Goal: Information Seeking & Learning: Find specific page/section

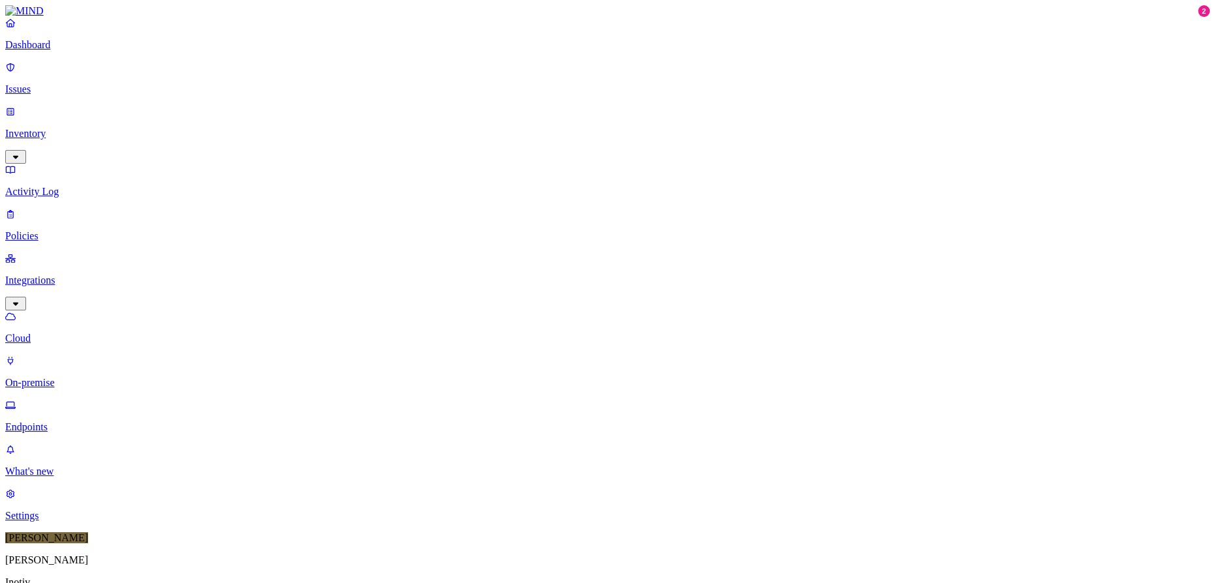
scroll to position [334, 0]
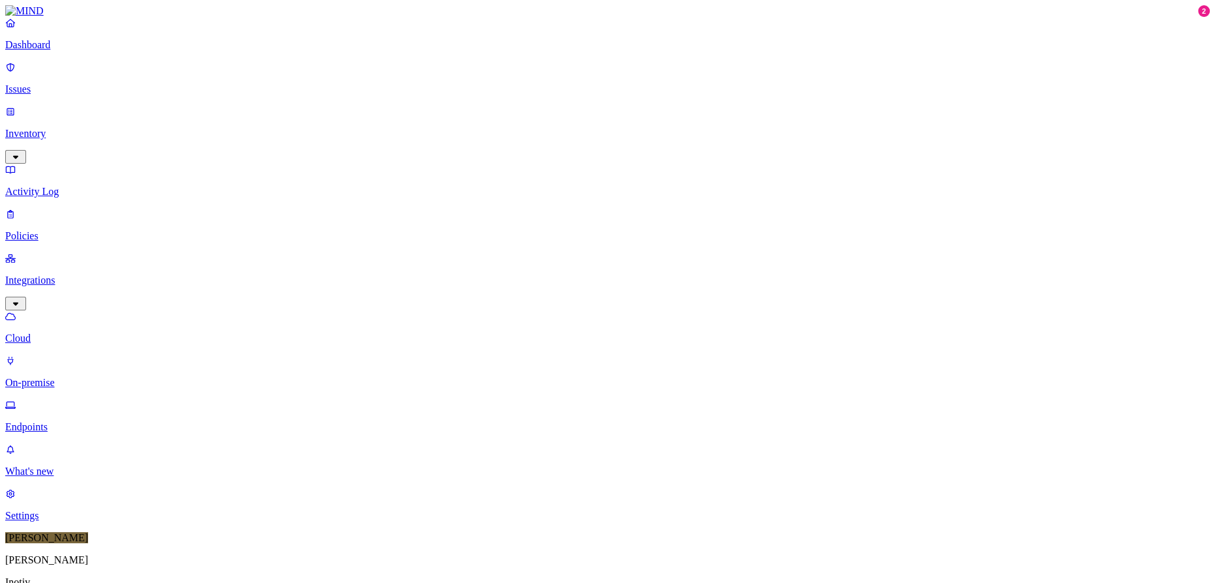
click at [383, 79] on div "Online" at bounding box center [383, 90] width 0 height 23
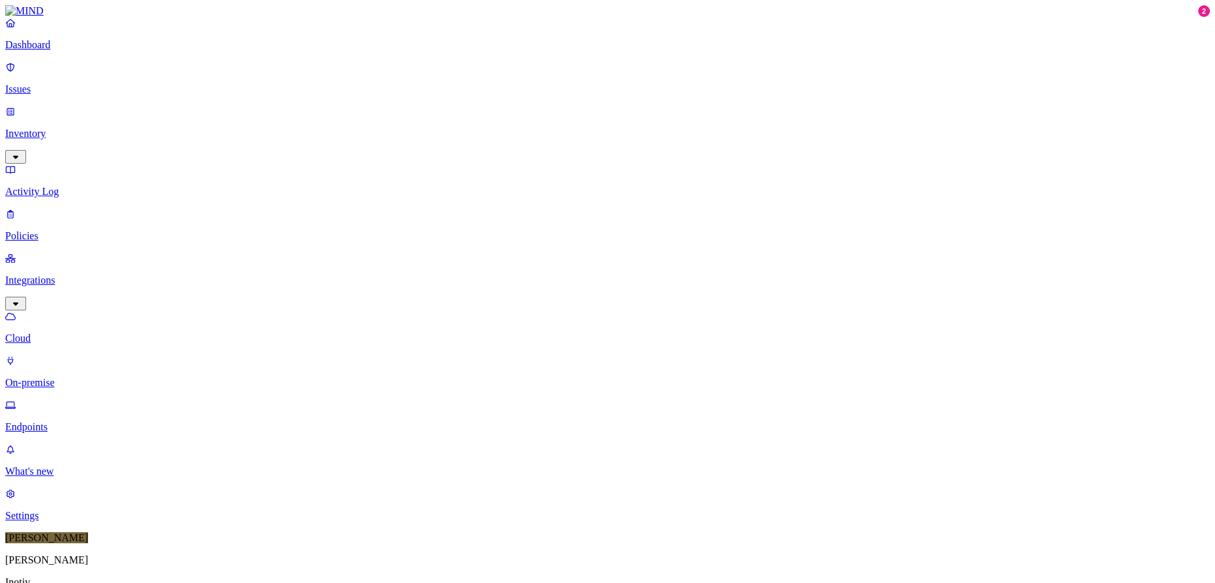
scroll to position [100, 0]
drag, startPoint x: 209, startPoint y: 47, endPoint x: 146, endPoint y: 40, distance: 63.0
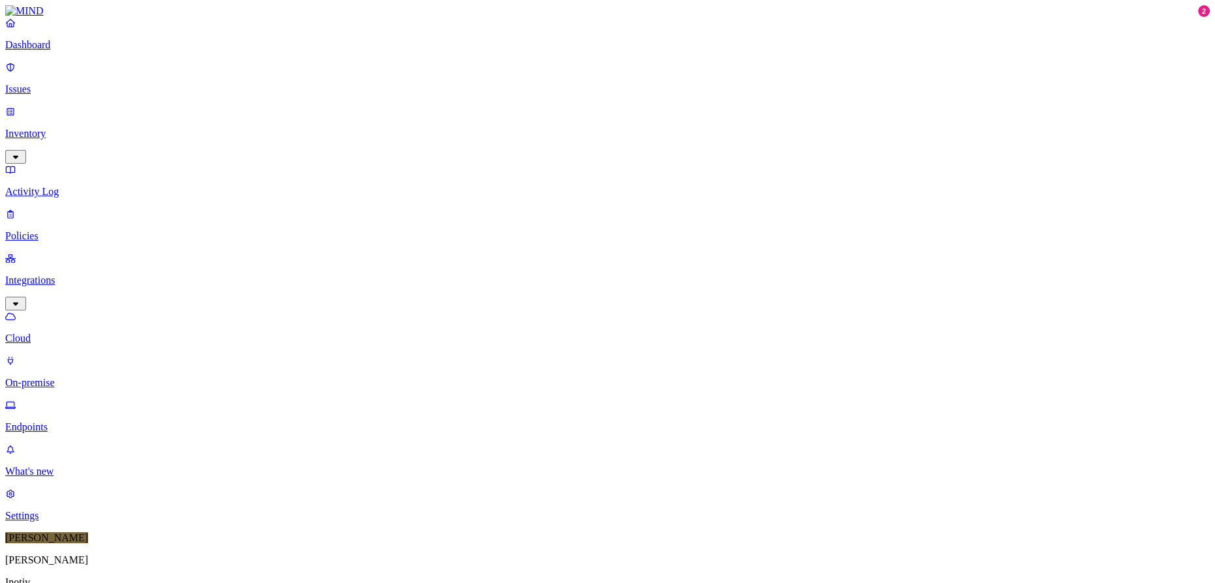
drag, startPoint x: 191, startPoint y: 41, endPoint x: 136, endPoint y: 35, distance: 55.2
drag, startPoint x: 198, startPoint y: 44, endPoint x: 205, endPoint y: 42, distance: 8.1
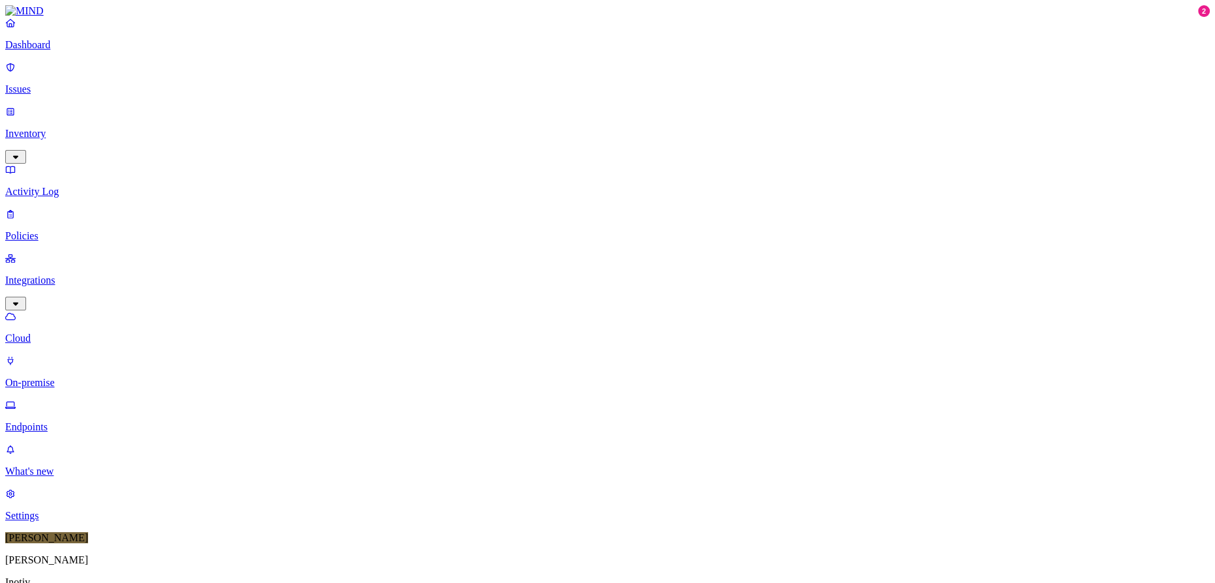
drag, startPoint x: 205, startPoint y: 42, endPoint x: 160, endPoint y: 42, distance: 45.7
drag, startPoint x: 194, startPoint y: 41, endPoint x: 144, endPoint y: 42, distance: 50.9
drag, startPoint x: 190, startPoint y: 42, endPoint x: 199, endPoint y: 43, distance: 9.2
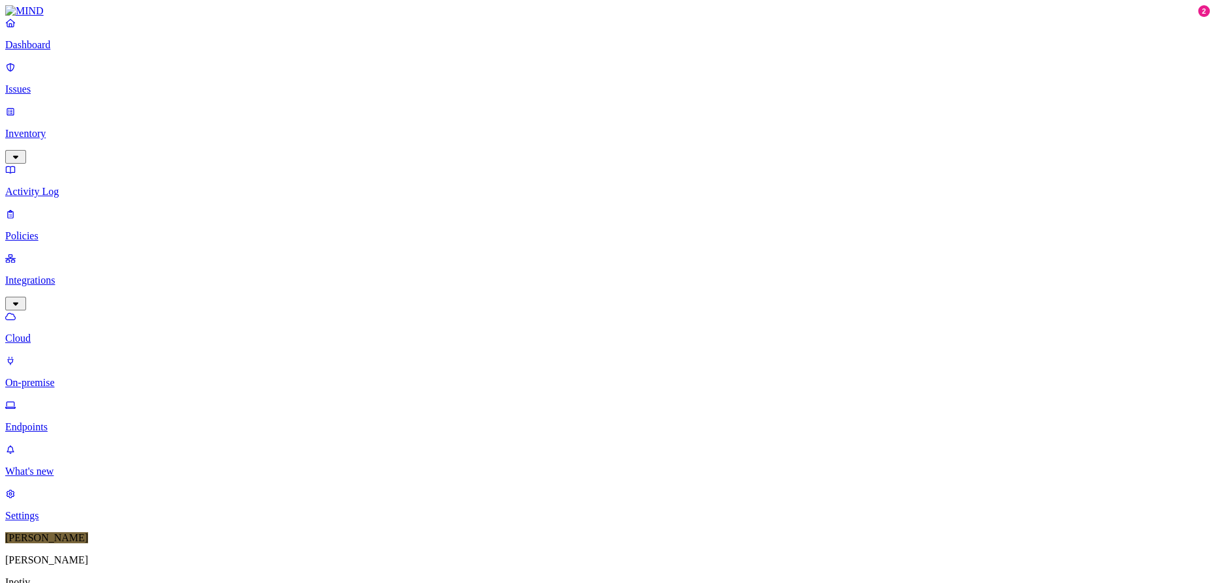
drag, startPoint x: 214, startPoint y: 44, endPoint x: 134, endPoint y: 42, distance: 80.3
click at [134, 42] on div "Dashboard Issues Inventory Activity Log Policies Integrations Cloud On-premise …" at bounding box center [607, 542] width 1204 height 1074
type input "us317dk"
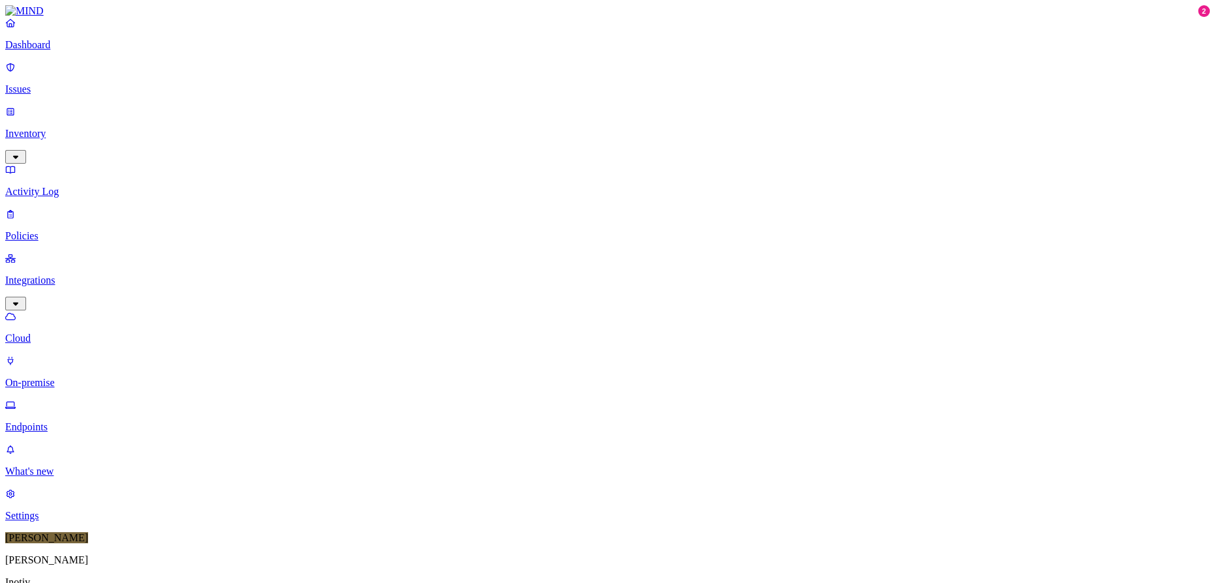
click at [383, 77] on div "Online" at bounding box center [383, 88] width 0 height 23
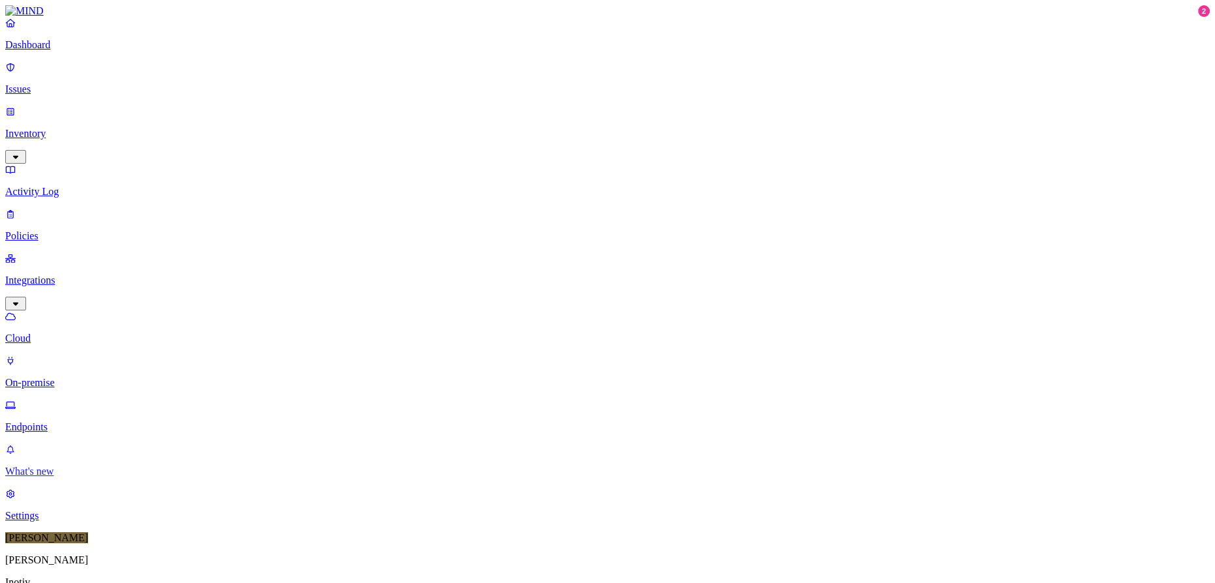
click at [63, 477] on link "What's new" at bounding box center [607, 461] width 1204 height 34
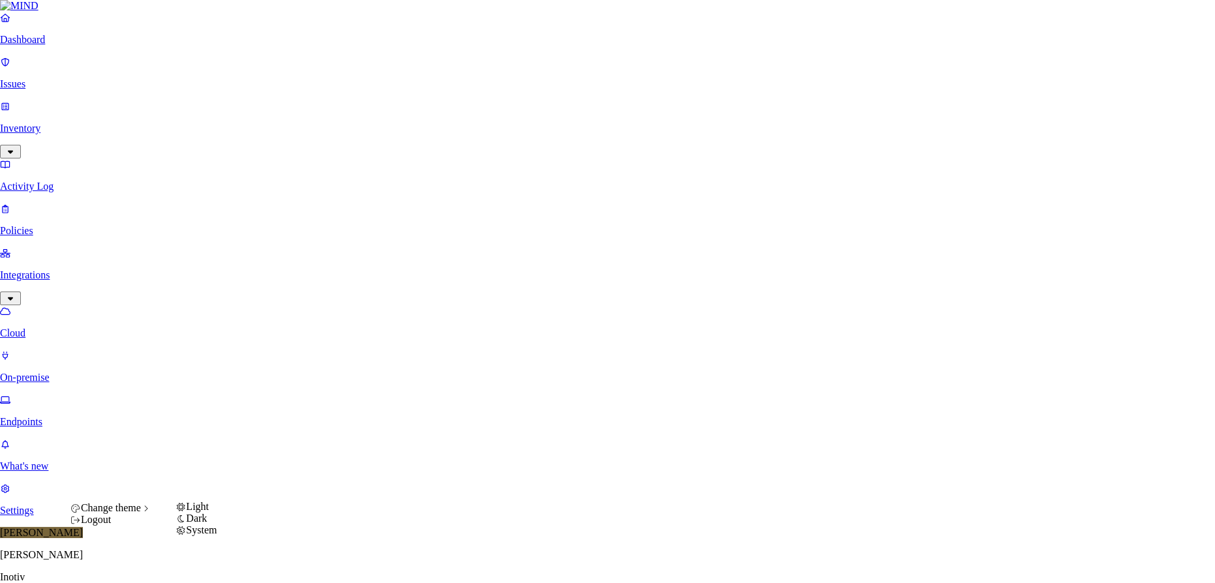
click at [134, 513] on span "Change theme" at bounding box center [111, 507] width 60 height 11
click at [210, 536] on span "System" at bounding box center [201, 529] width 31 height 11
